Goal: Find specific page/section: Find specific page/section

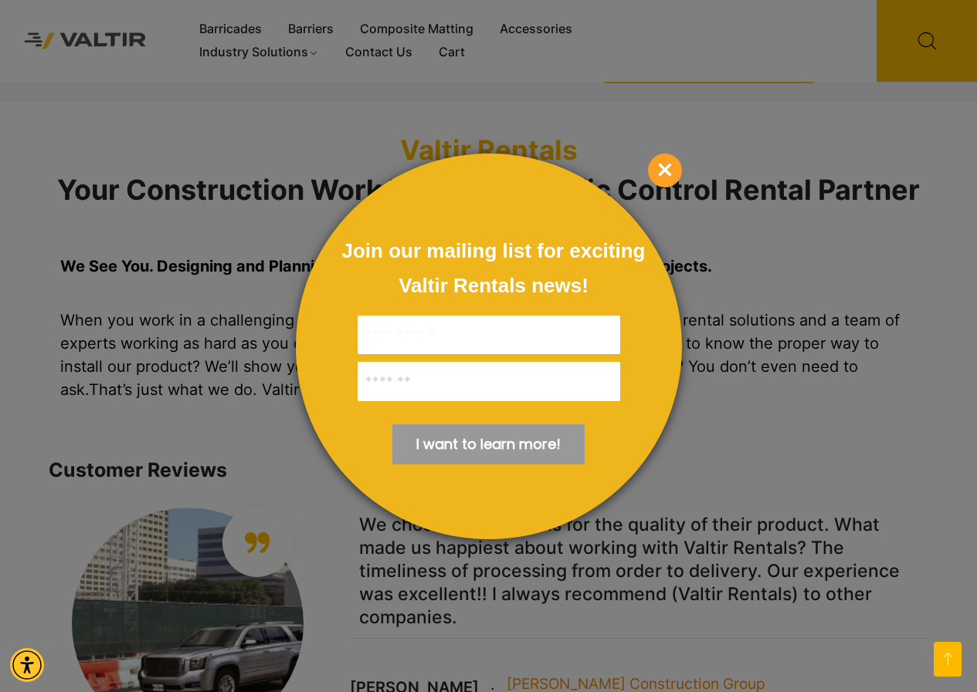
scroll to position [1467, 0]
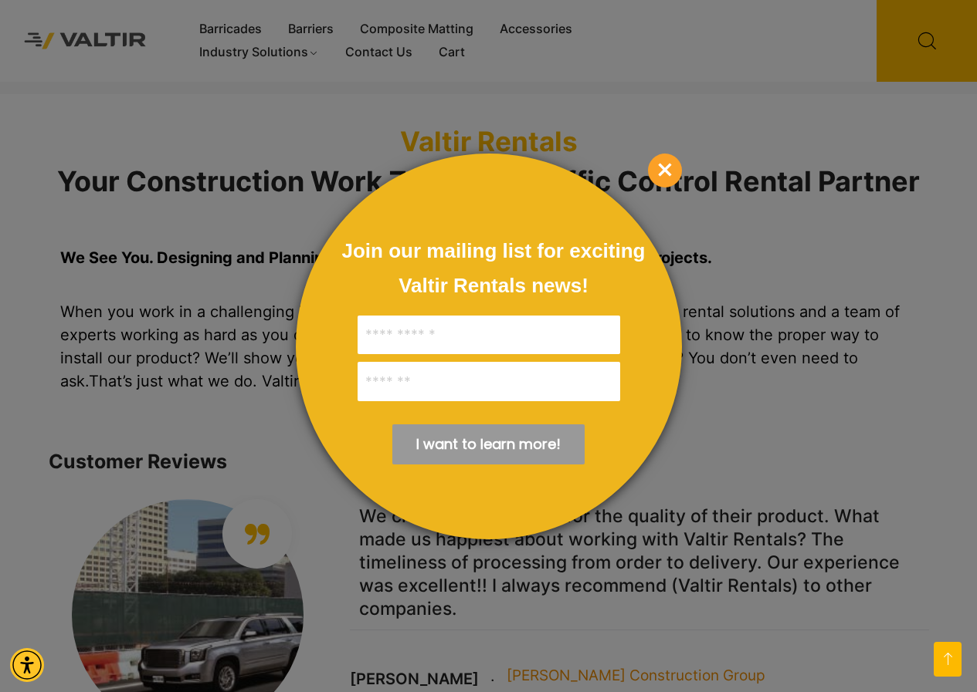
click at [665, 172] on span "×" at bounding box center [665, 171] width 34 height 34
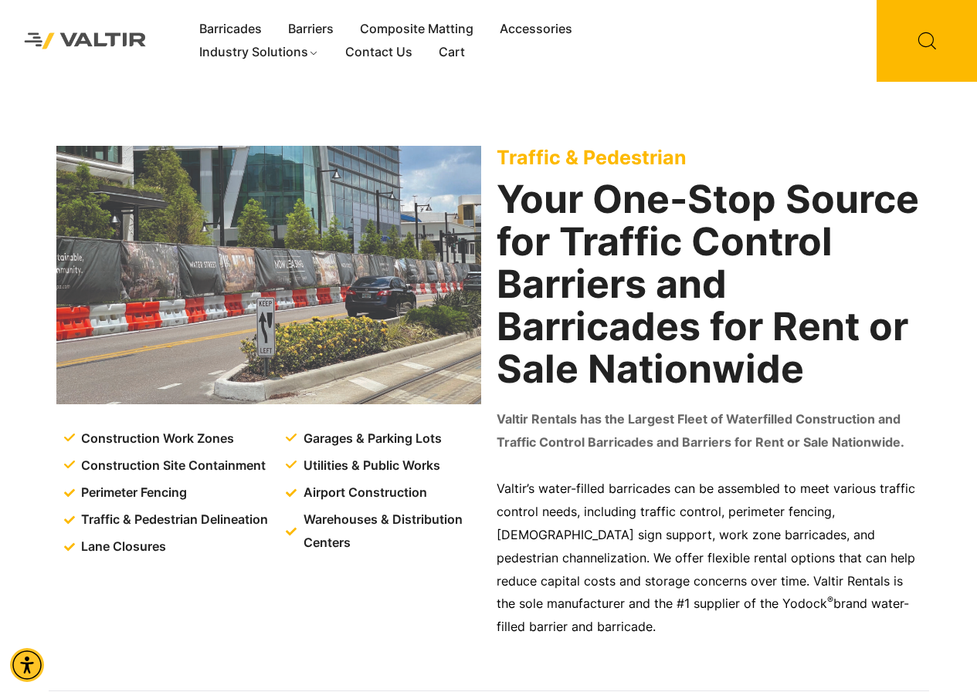
scroll to position [0, 0]
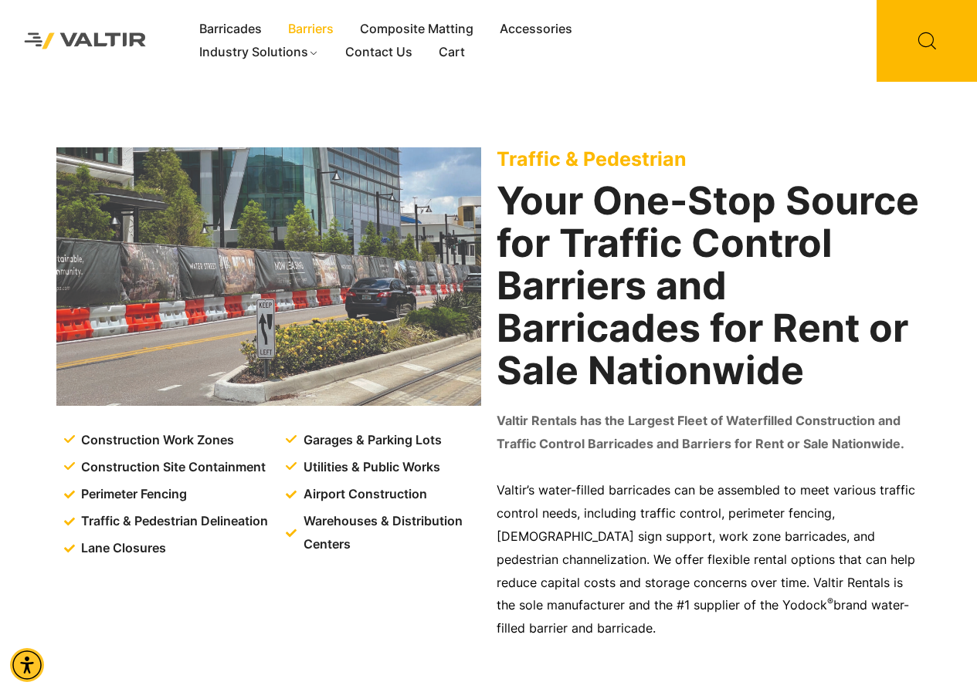
click at [313, 26] on link "Barriers" at bounding box center [311, 29] width 72 height 23
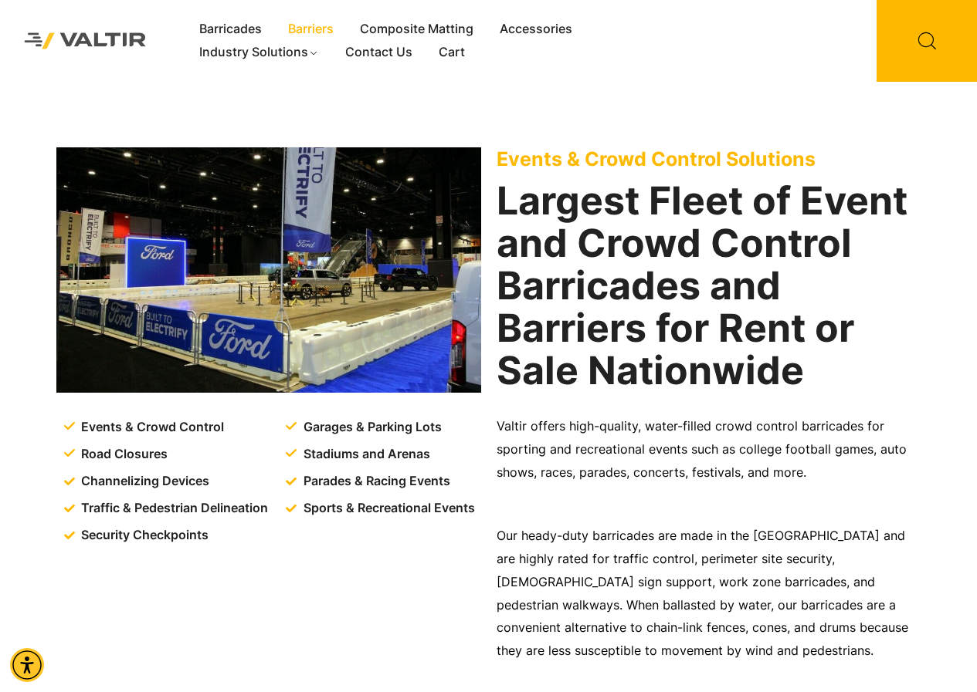
click at [312, 33] on link "Barriers" at bounding box center [311, 29] width 72 height 23
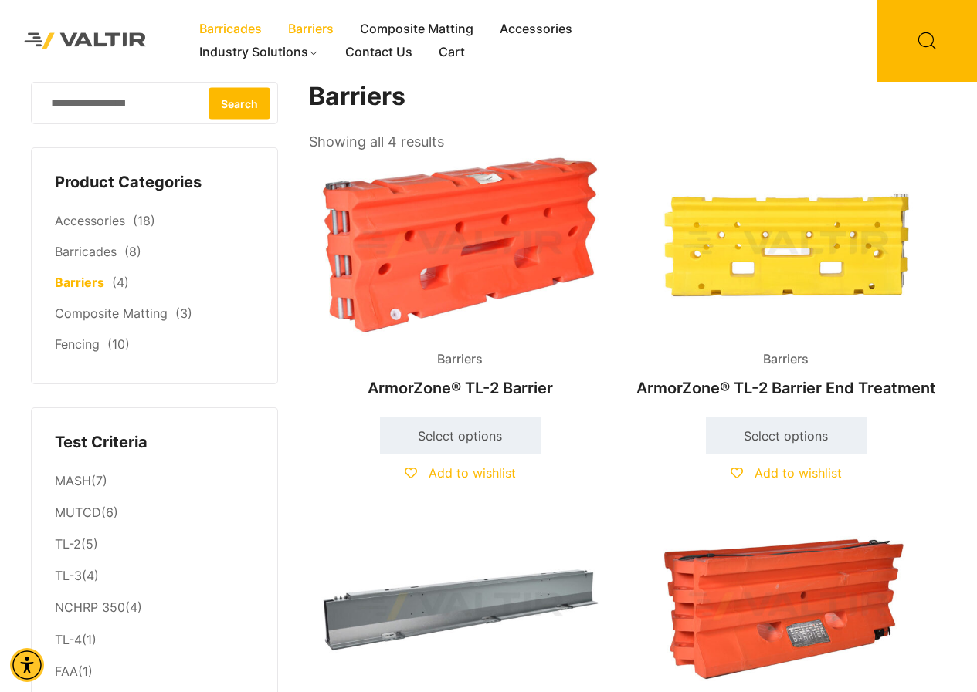
click at [249, 27] on link "Barricades" at bounding box center [230, 29] width 89 height 23
